Goal: Check status: Check status

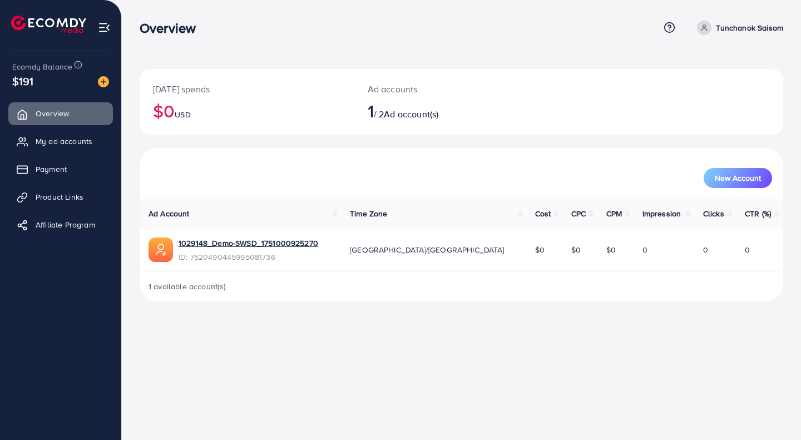
click at [61, 170] on span "Payment" at bounding box center [51, 169] width 31 height 11
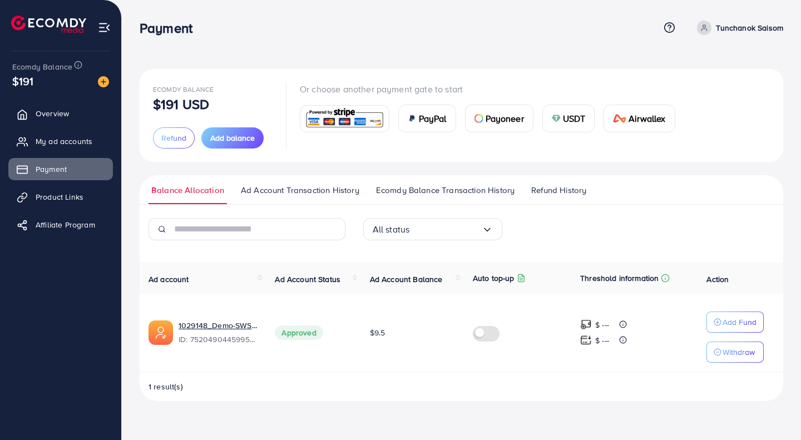
click at [292, 194] on span "Ad Account Transaction History" at bounding box center [300, 190] width 119 height 12
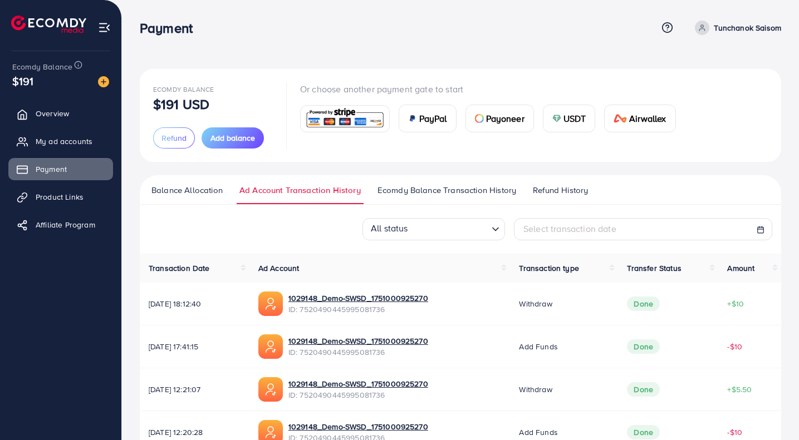
click at [411, 200] on link "Ecomdy Balance Transaction History" at bounding box center [447, 194] width 144 height 20
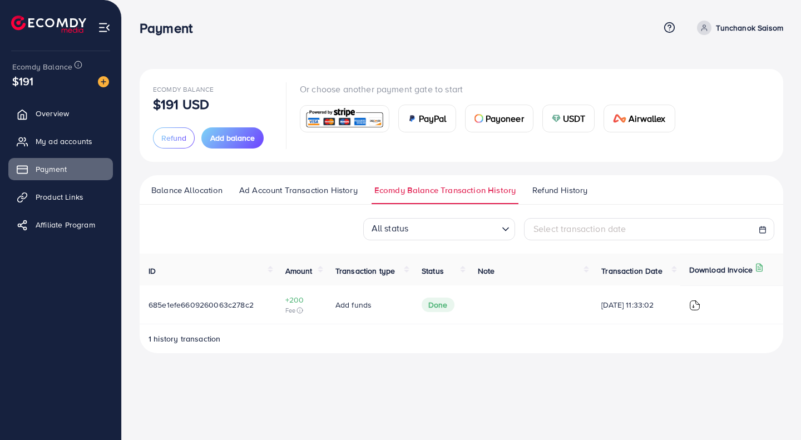
click at [539, 190] on span "Refund History" at bounding box center [560, 190] width 55 height 12
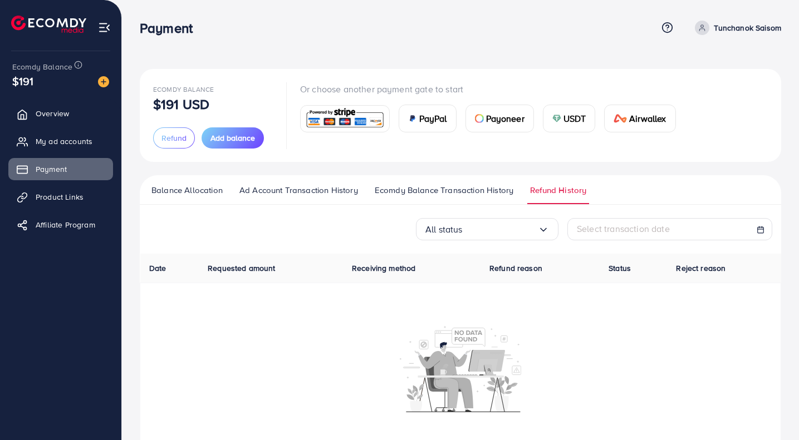
click at [332, 189] on span "Ad Account Transaction History" at bounding box center [298, 190] width 119 height 12
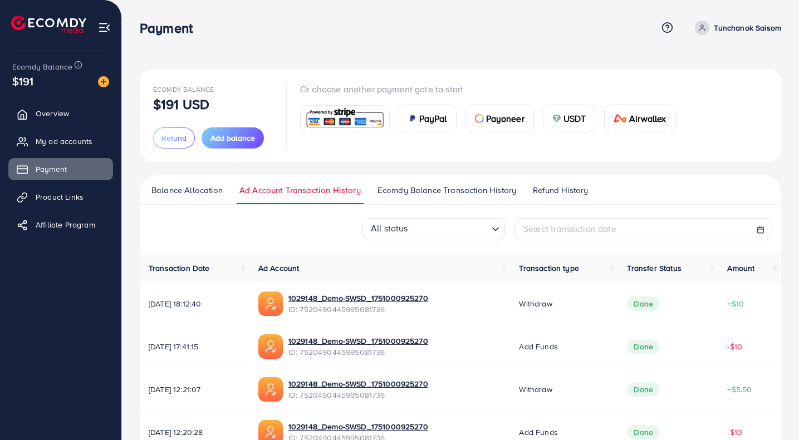
click at [95, 309] on ul "Overview My ad accounts Payment Product Links Affiliate Program" at bounding box center [60, 240] width 121 height 285
